Goal: Information Seeking & Learning: Learn about a topic

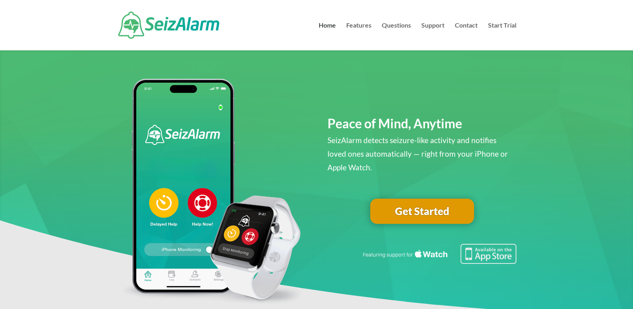
click at [437, 204] on link "Get Started" at bounding box center [422, 212] width 104 height 26
click at [385, 24] on link "Questions" at bounding box center [396, 36] width 29 height 28
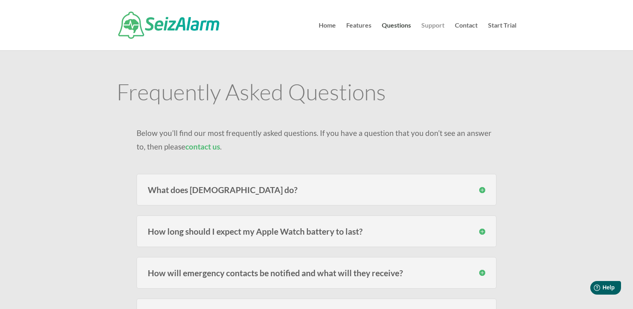
click at [433, 24] on link "Support" at bounding box center [432, 36] width 23 height 28
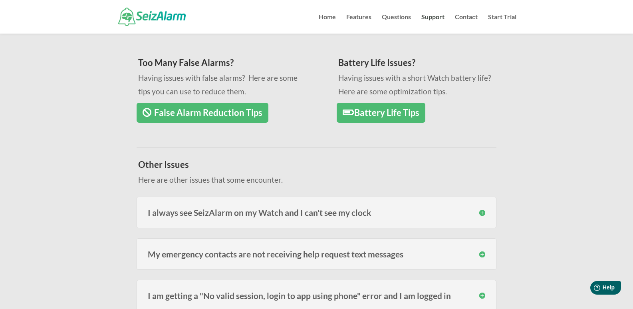
scroll to position [280, 0]
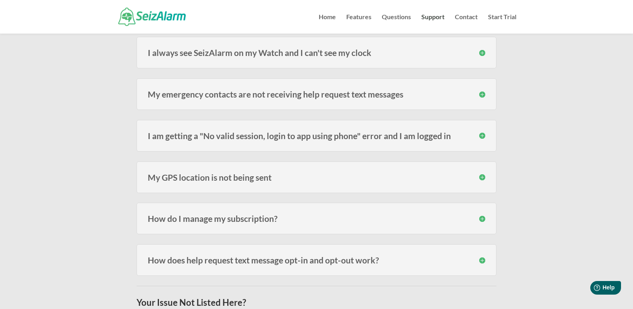
click at [254, 213] on div "How do I manage my subscription? Managing your subscription is done via iTunes …" at bounding box center [317, 218] width 360 height 32
click at [353, 16] on link "Features" at bounding box center [358, 24] width 25 height 20
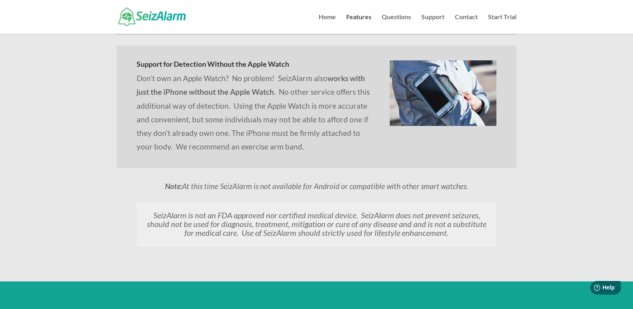
scroll to position [919, 0]
